Goal: Transaction & Acquisition: Book appointment/travel/reservation

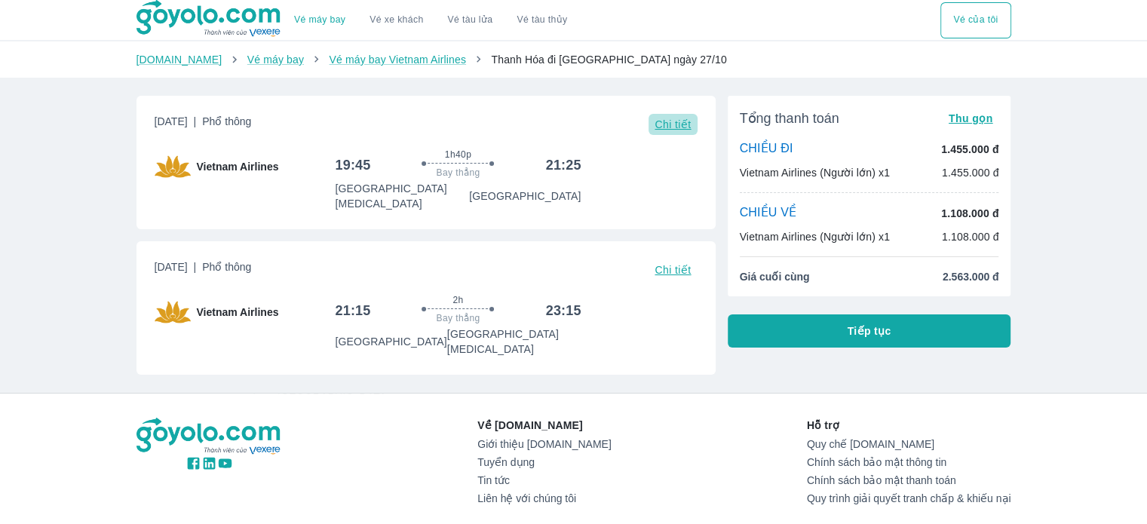
click at [659, 129] on span "Chi tiết" at bounding box center [672, 124] width 36 height 12
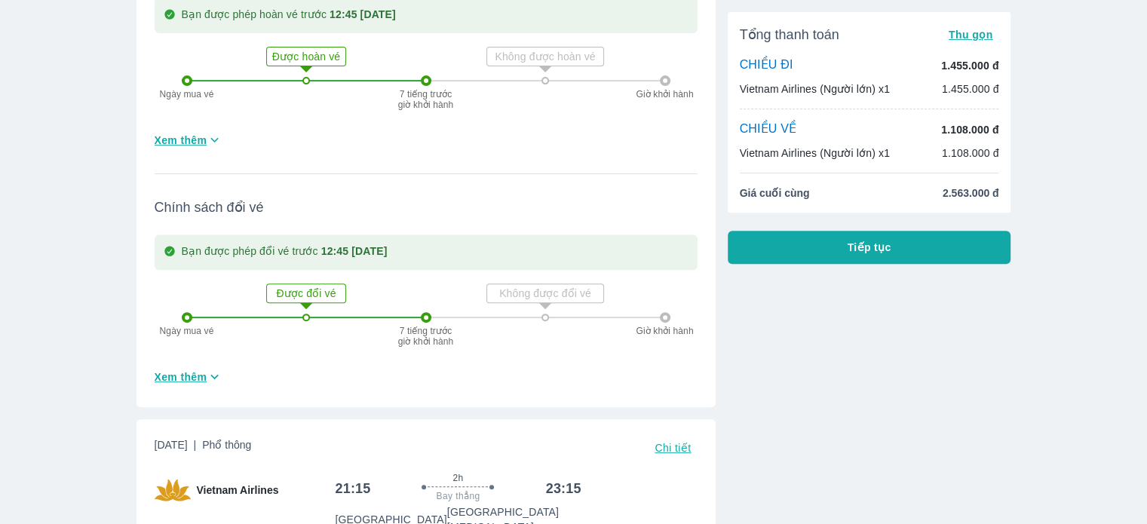
scroll to position [603, 0]
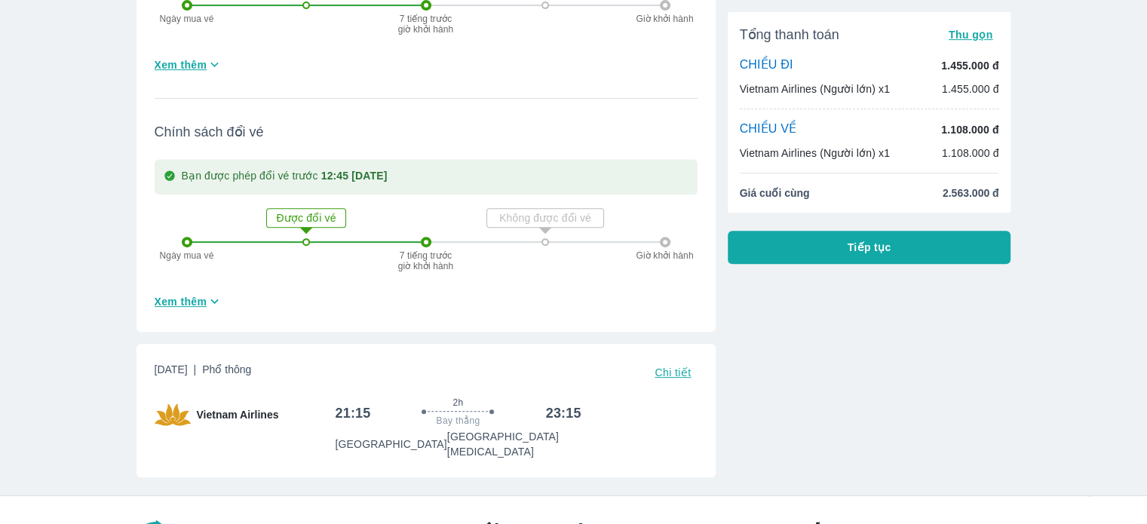
click at [672, 366] on span "Chi tiết" at bounding box center [672, 372] width 36 height 12
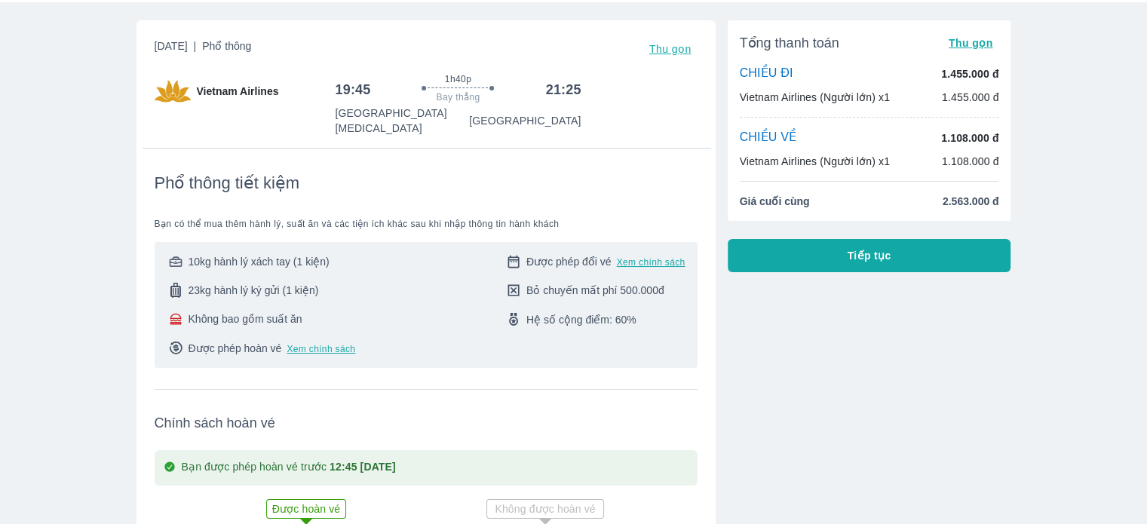
scroll to position [0, 0]
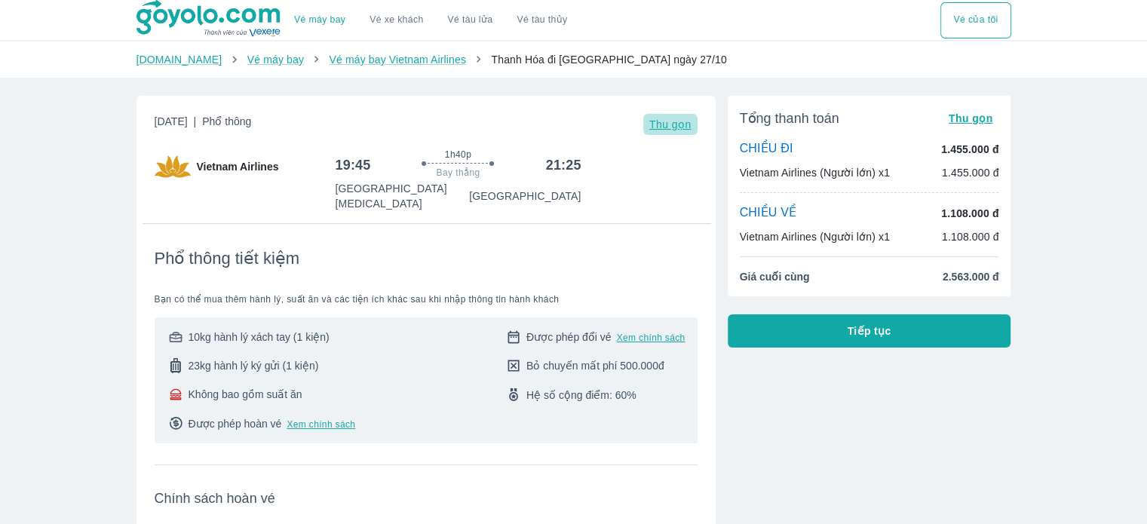
click at [672, 128] on span "Thu gọn" at bounding box center [670, 124] width 42 height 12
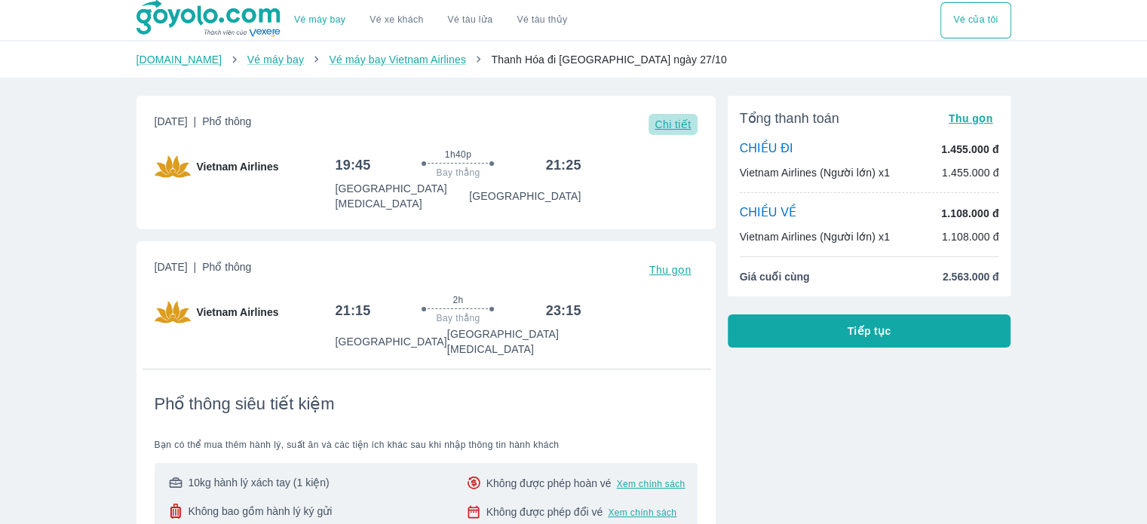
click at [672, 123] on span "Chi tiết" at bounding box center [672, 124] width 36 height 12
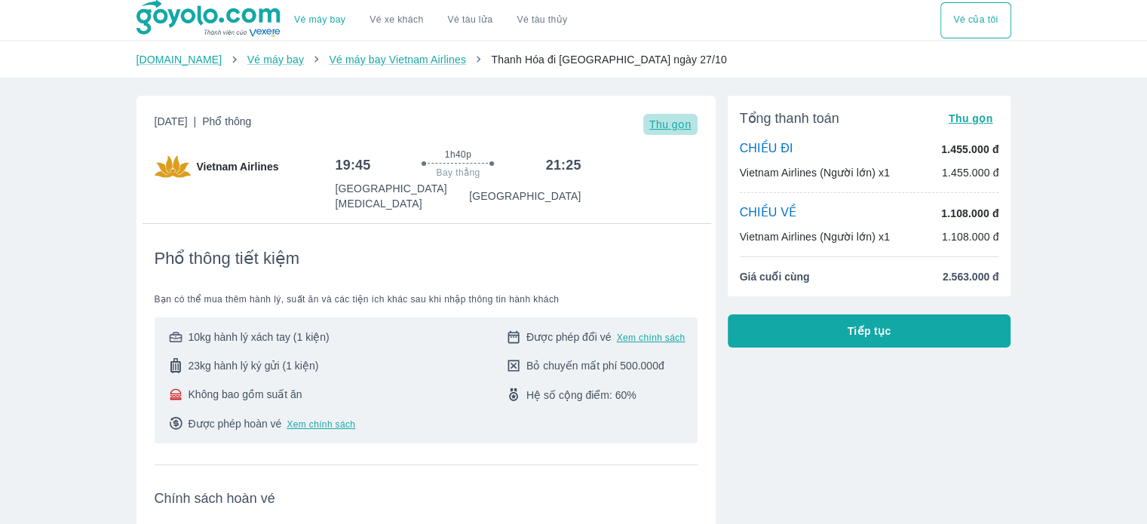
click at [666, 127] on span "Thu gọn" at bounding box center [670, 124] width 42 height 12
